Goal: Information Seeking & Learning: Find specific page/section

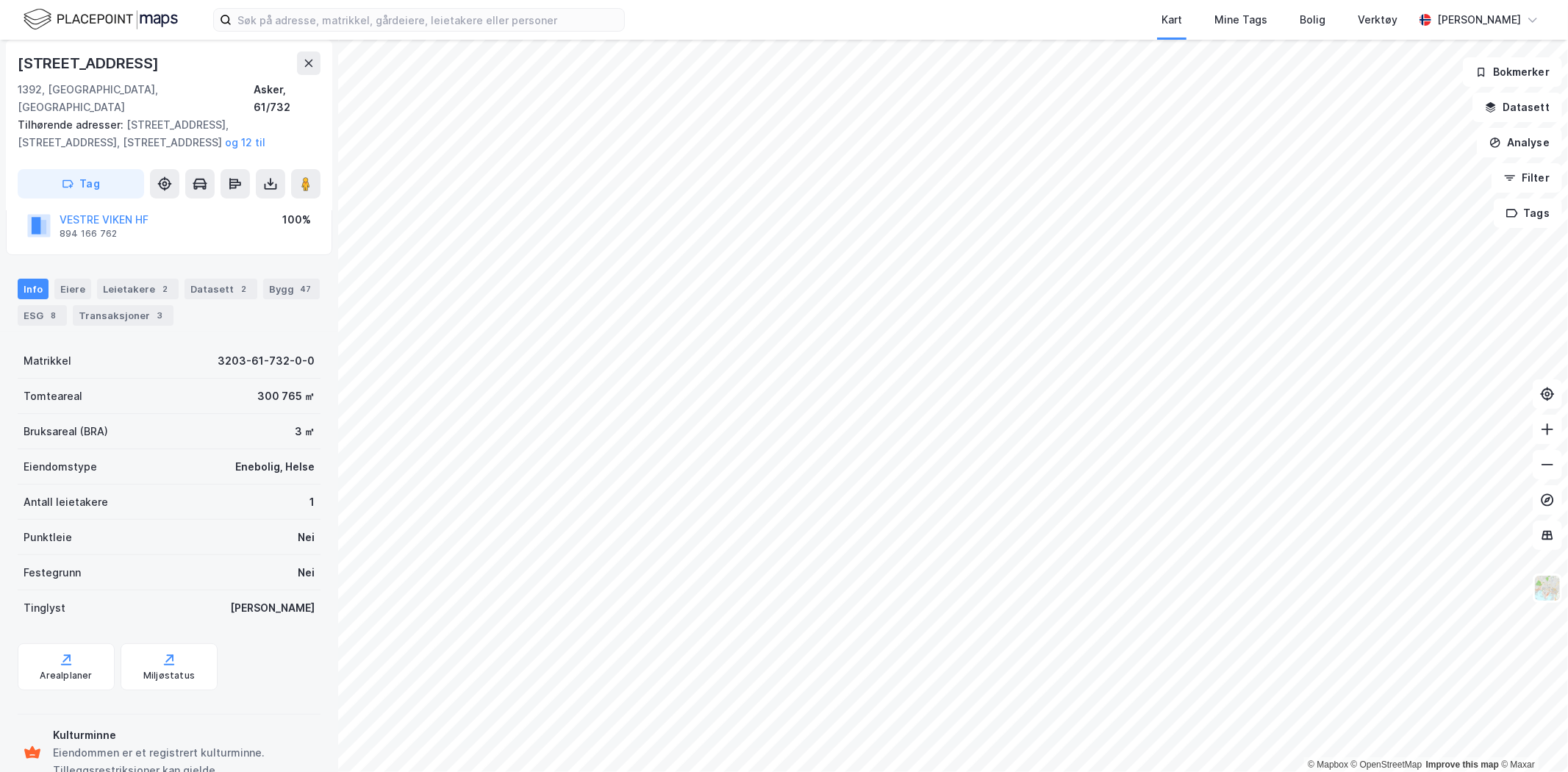
scroll to position [140, 0]
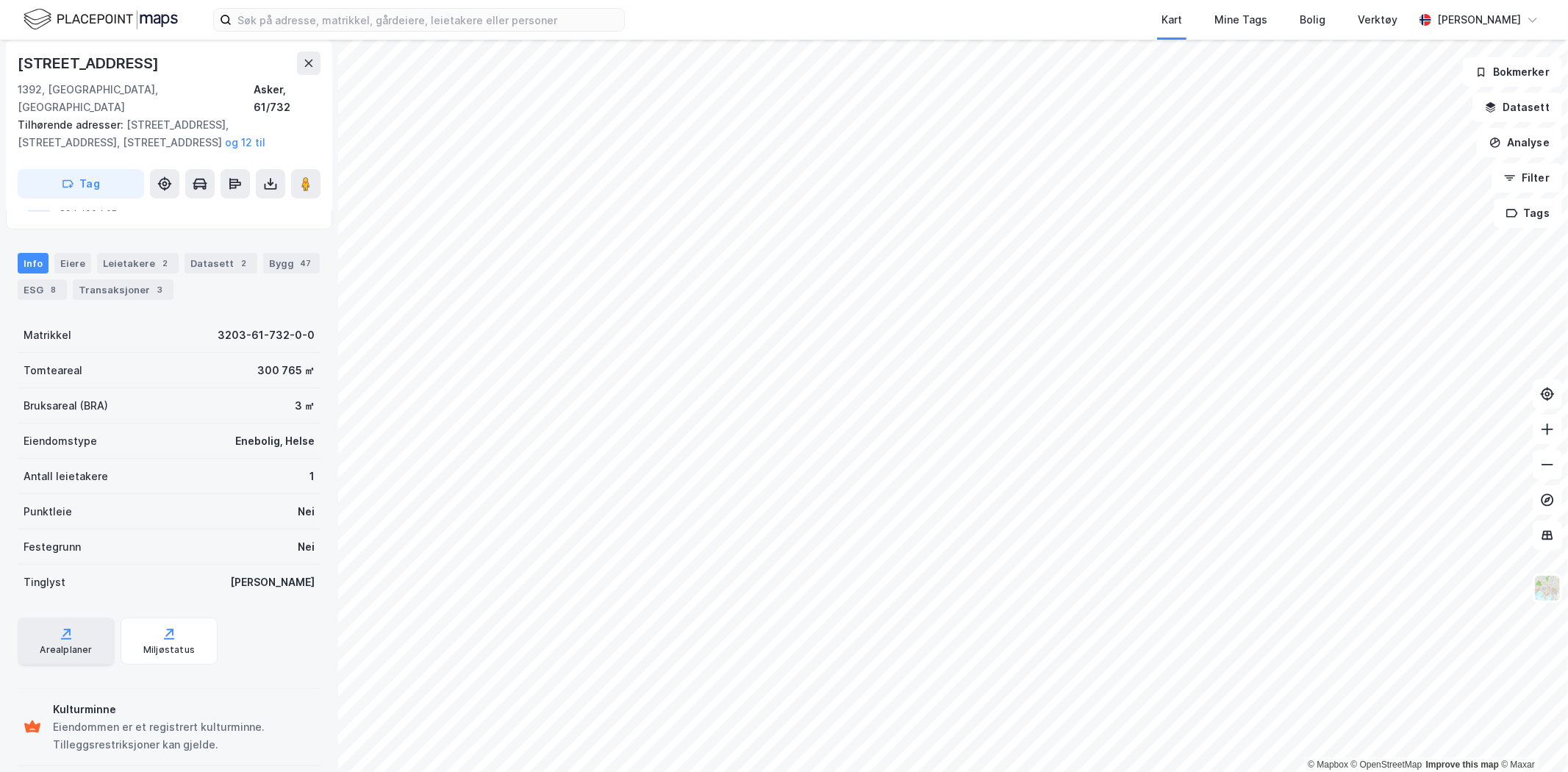
click at [85, 620] on div "Arealplaner" at bounding box center [66, 640] width 97 height 47
